Goal: Check status

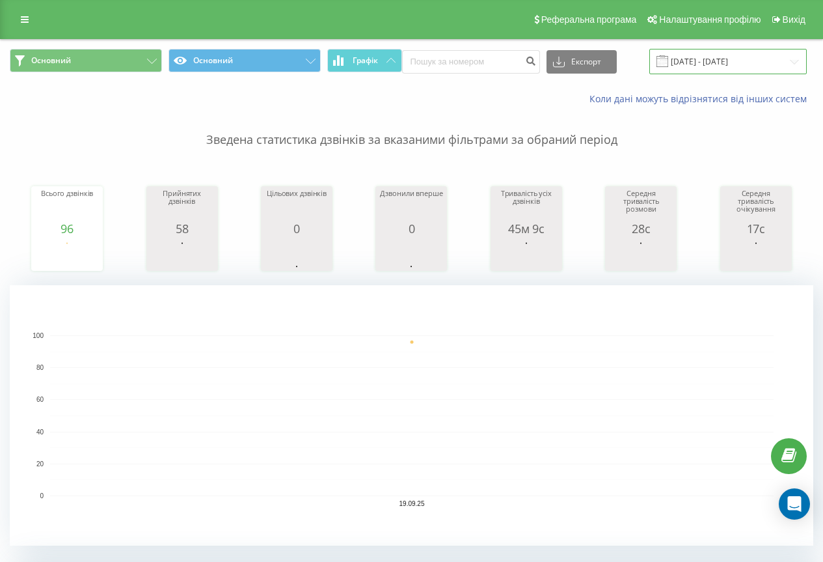
click at [686, 63] on input "19.09.2025 - 19.09.2025" at bounding box center [729, 61] width 158 height 25
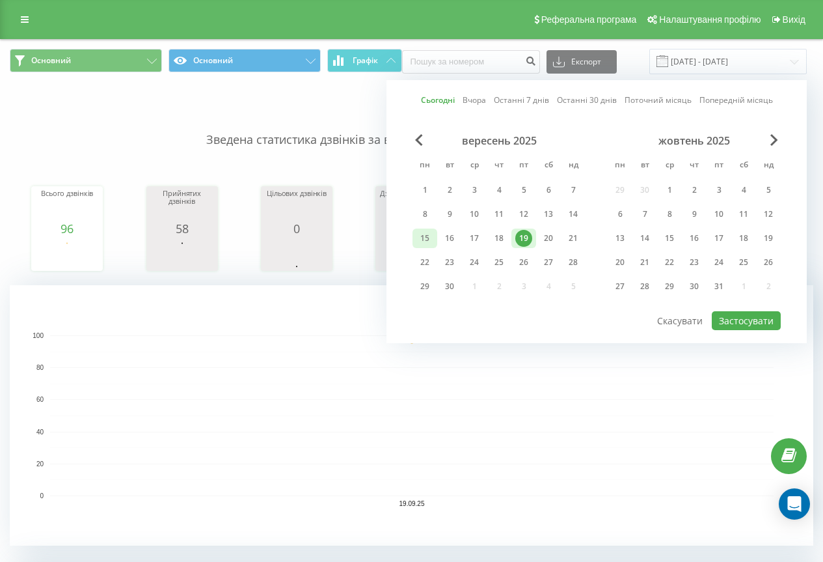
click at [426, 234] on div "15" at bounding box center [425, 238] width 17 height 17
click at [524, 238] on div "19" at bounding box center [524, 238] width 17 height 17
click at [720, 315] on button "Застосувати" at bounding box center [746, 320] width 69 height 19
type input "[DATE] - [DATE]"
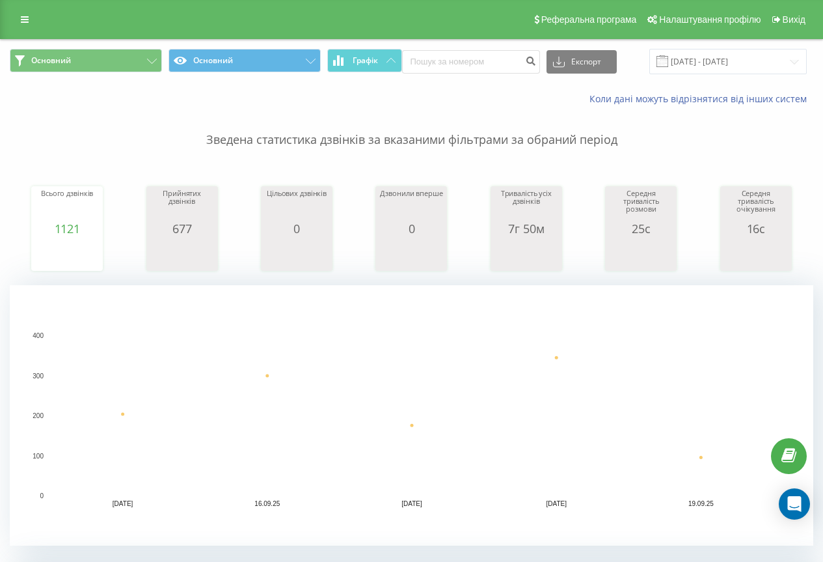
click at [228, 313] on rect "A chart." at bounding box center [412, 415] width 804 height 260
